Goal: Information Seeking & Learning: Learn about a topic

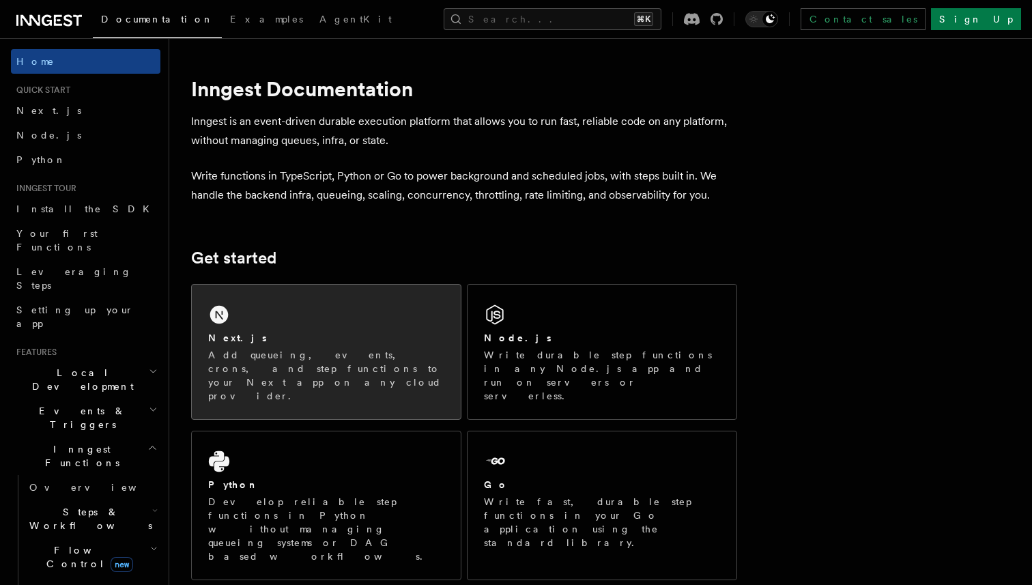
click at [267, 343] on div "Next.js" at bounding box center [326, 338] width 236 height 14
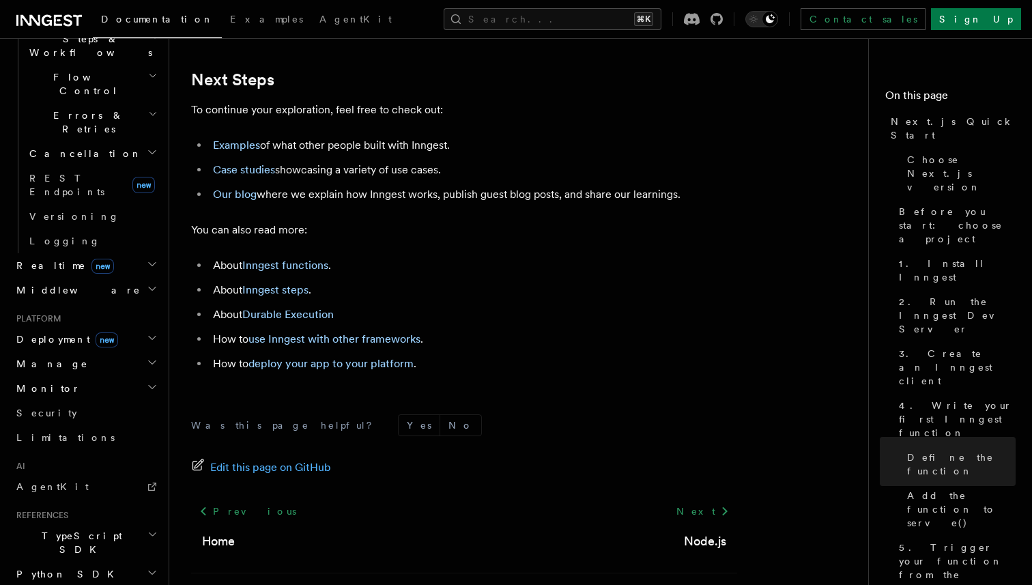
scroll to position [476, 0]
click at [59, 472] on link "AgentKit" at bounding box center [85, 484] width 149 height 25
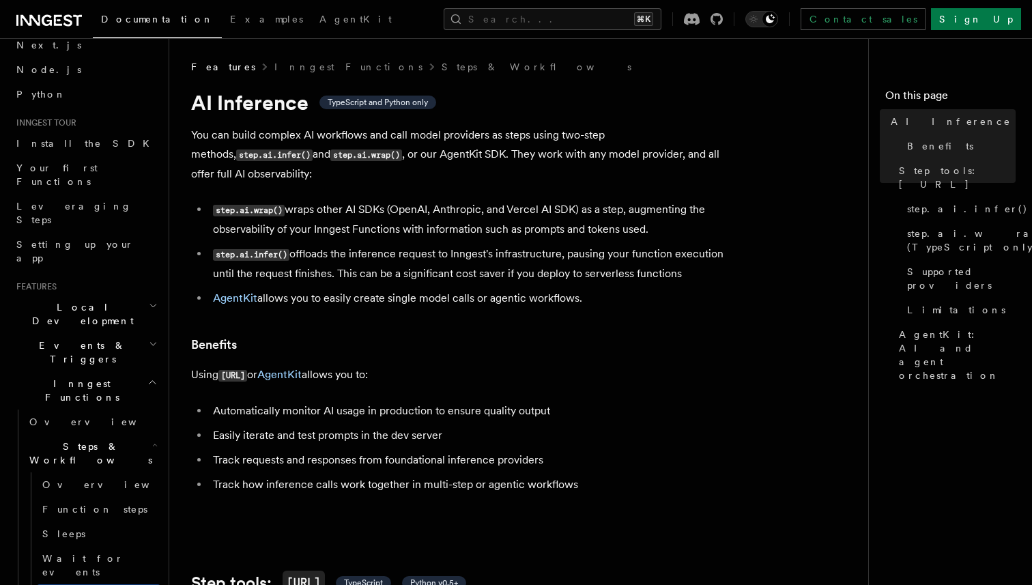
click at [442, 64] on link "Steps & Workflows" at bounding box center [537, 67] width 190 height 14
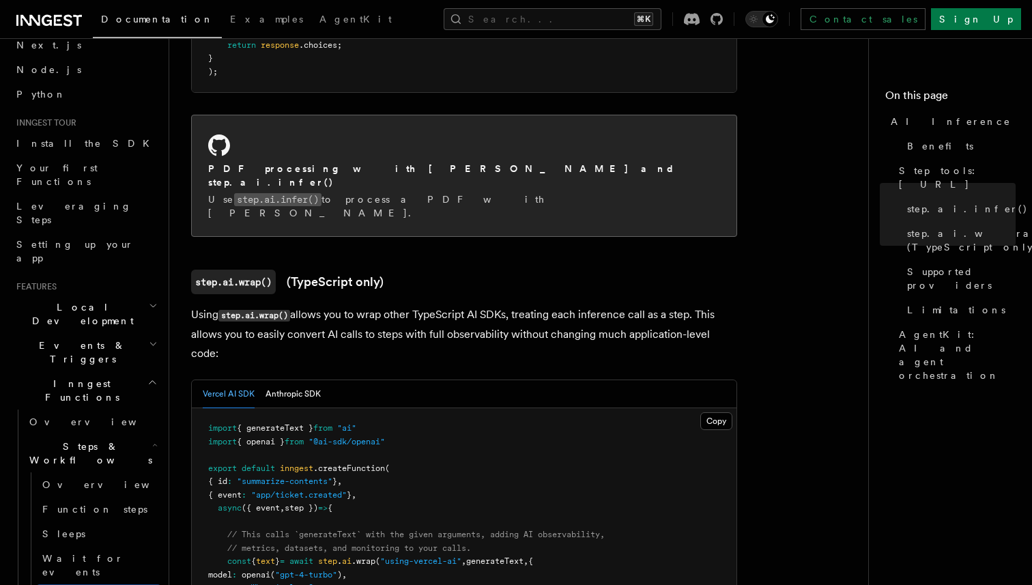
scroll to position [1122, 0]
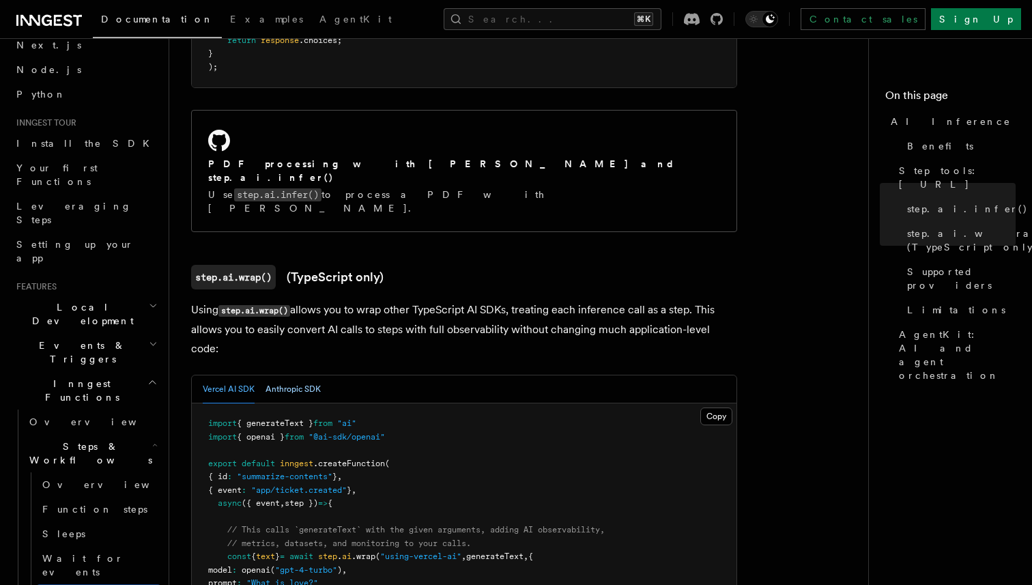
click at [302, 375] on button "Anthropic SDK" at bounding box center [293, 389] width 55 height 28
click at [225, 375] on button "Vercel AI SDK" at bounding box center [229, 389] width 52 height 28
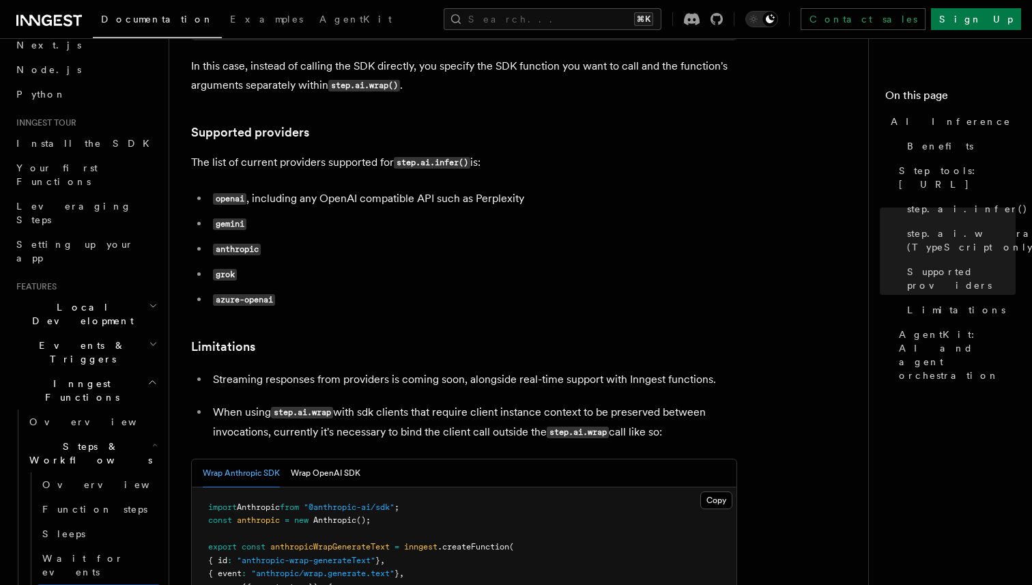
scroll to position [1880, 0]
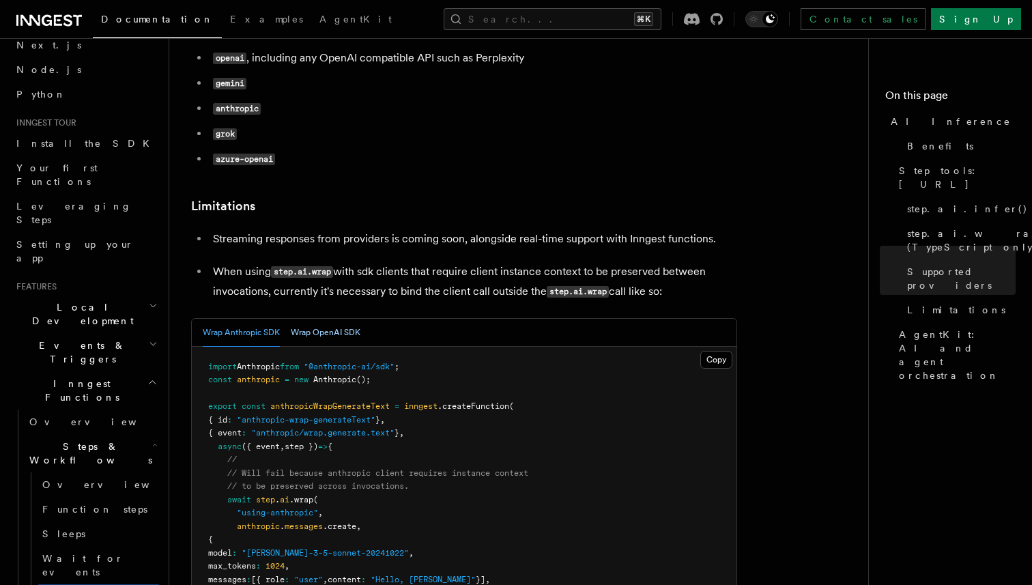
click at [302, 319] on button "Wrap OpenAI SDK" at bounding box center [326, 333] width 70 height 28
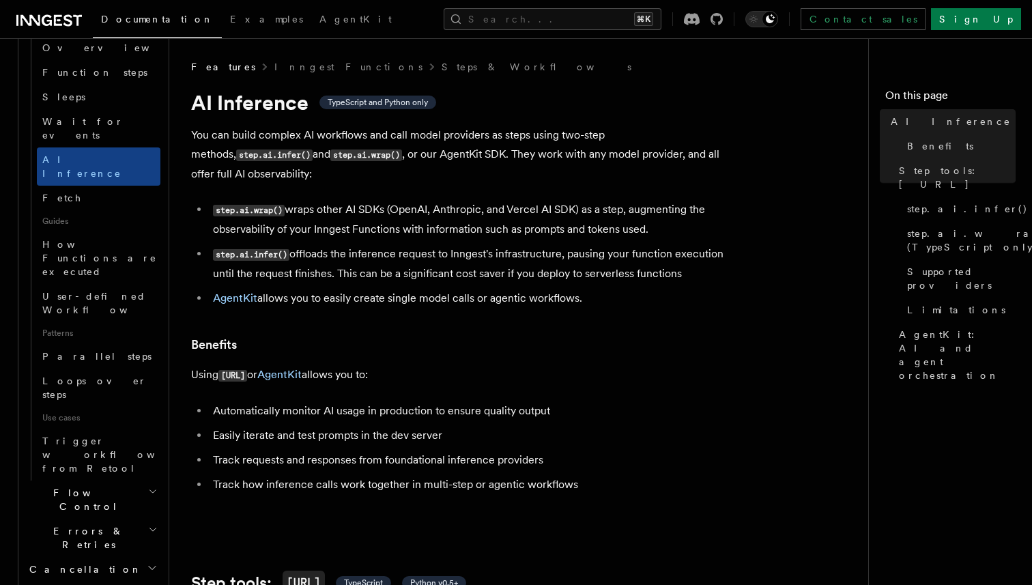
scroll to position [775, 0]
